Goal: Task Accomplishment & Management: Complete application form

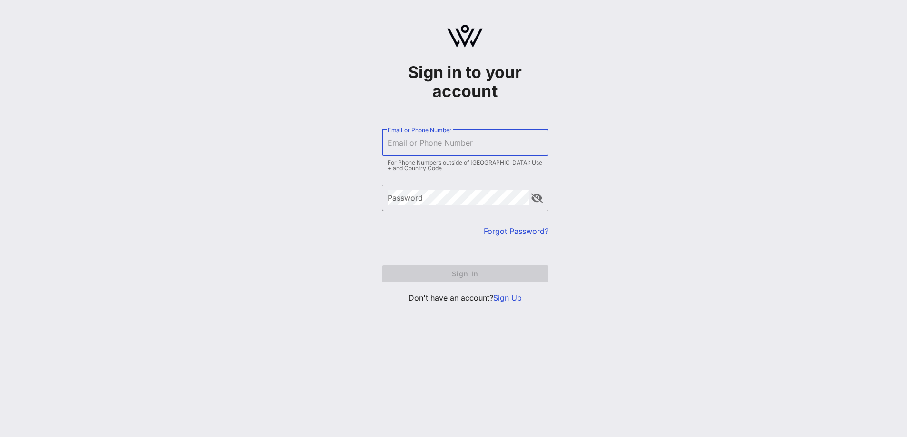
click at [433, 147] on input "Email or Phone Number" at bounding box center [464, 142] width 155 height 15
click at [517, 296] on link "Sign Up" at bounding box center [507, 298] width 29 height 10
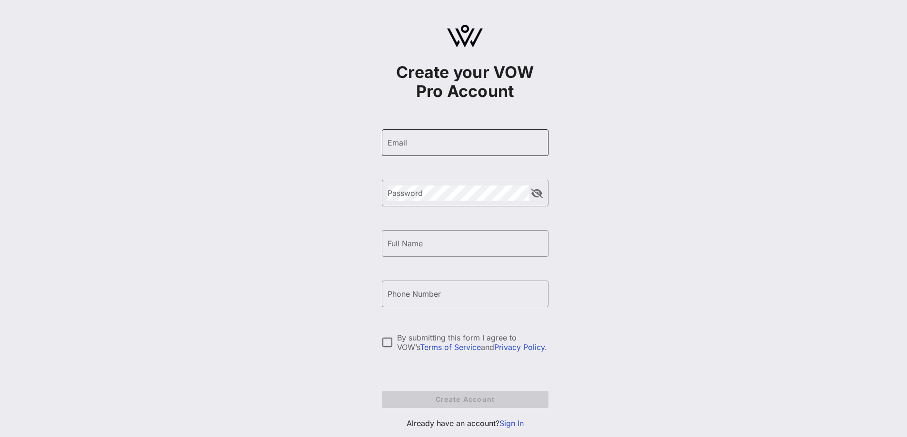
click at [441, 147] on input "Email" at bounding box center [464, 142] width 155 height 15
type input "[EMAIL_ADDRESS][DOMAIN_NAME]"
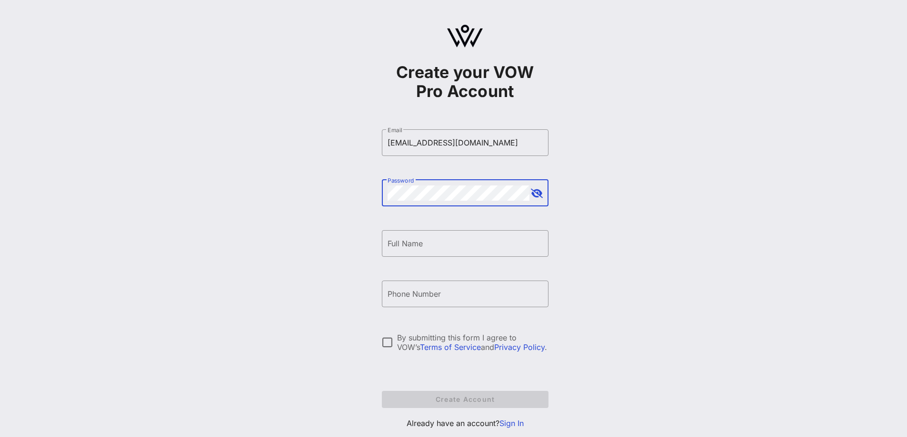
click at [444, 244] on input "Full Name" at bounding box center [464, 243] width 155 height 15
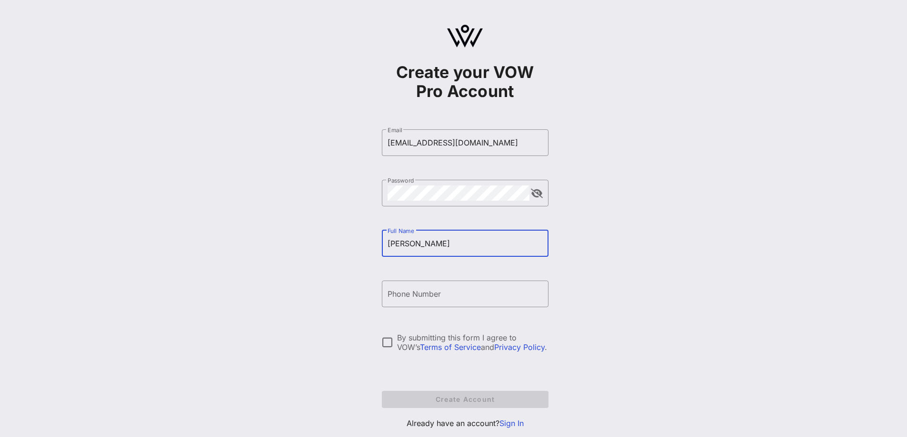
type input "[PERSON_NAME]"
click at [437, 301] on input "Phone Number" at bounding box center [464, 293] width 155 height 15
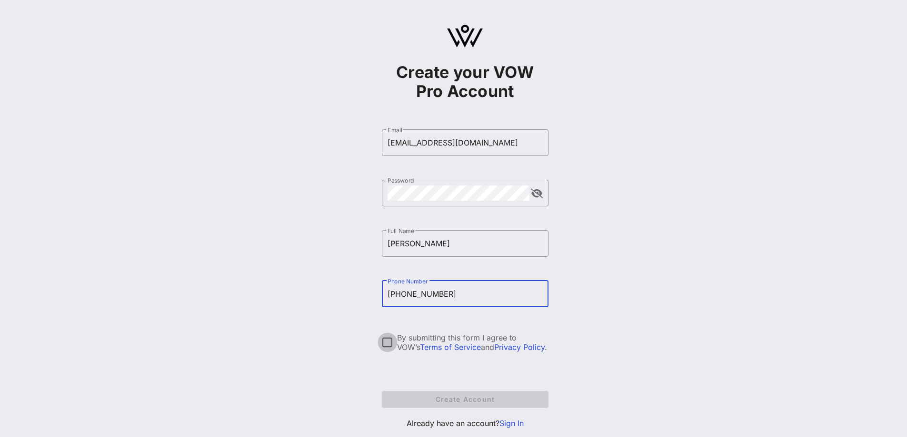
type input "[PHONE_NUMBER]"
click at [388, 344] on div at bounding box center [387, 343] width 16 height 16
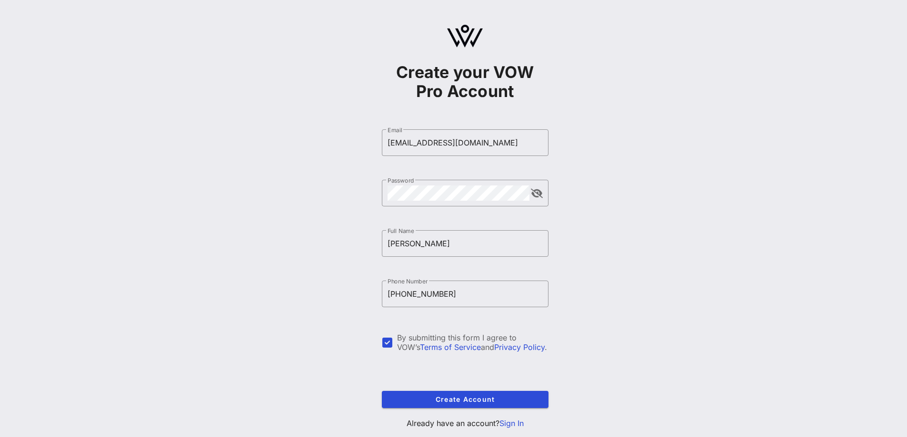
scroll to position [24, 0]
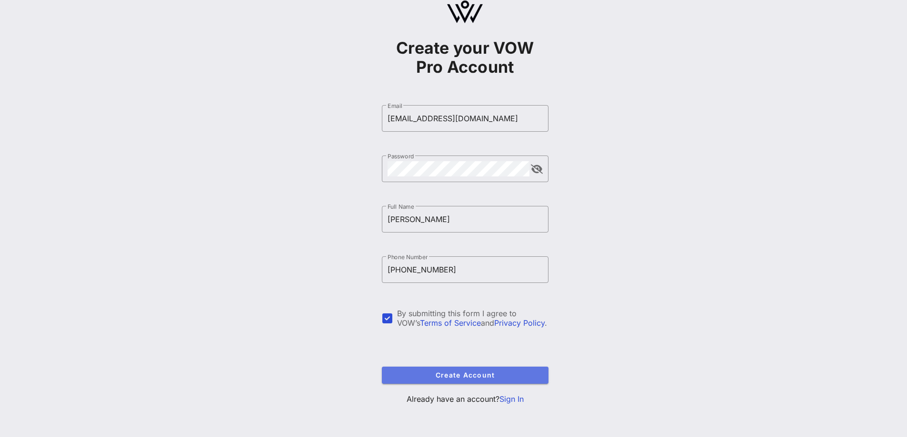
click at [476, 375] on span "Create Account" at bounding box center [464, 375] width 151 height 8
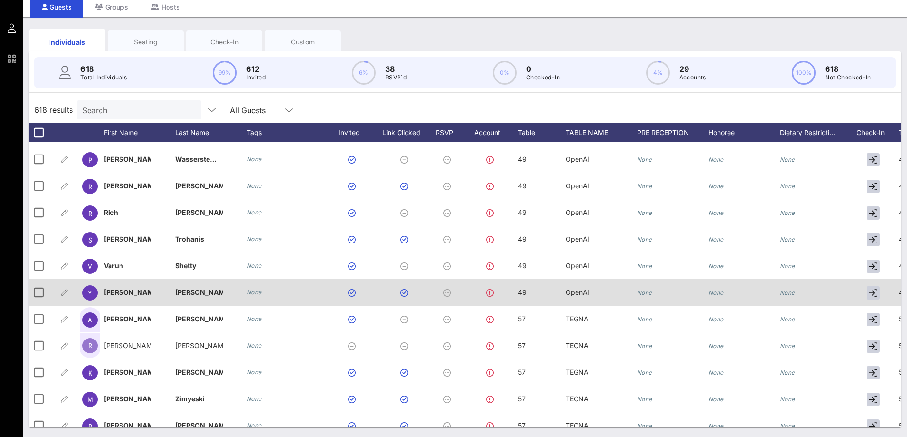
scroll to position [11183, 0]
